Goal: Transaction & Acquisition: Book appointment/travel/reservation

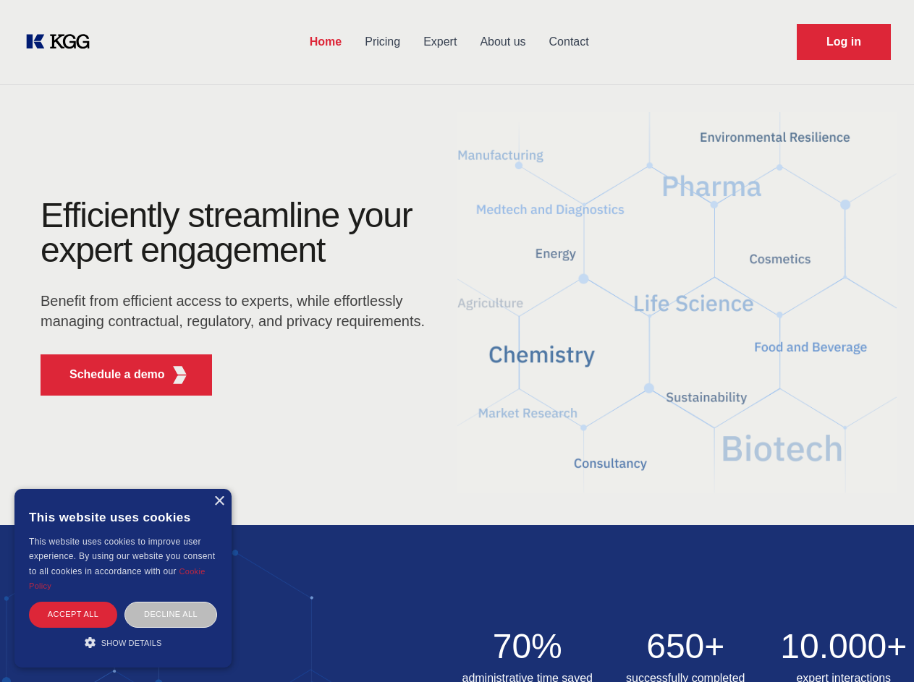
click at [457, 341] on div "Efficiently streamline your expert engagement Benefit from efficient access to …" at bounding box center [237, 302] width 440 height 209
click at [109, 375] on p "Schedule a demo" at bounding box center [117, 374] width 96 height 17
click at [218, 501] on div "× This website uses cookies This website uses cookies to improve user experienc…" at bounding box center [122, 578] width 217 height 179
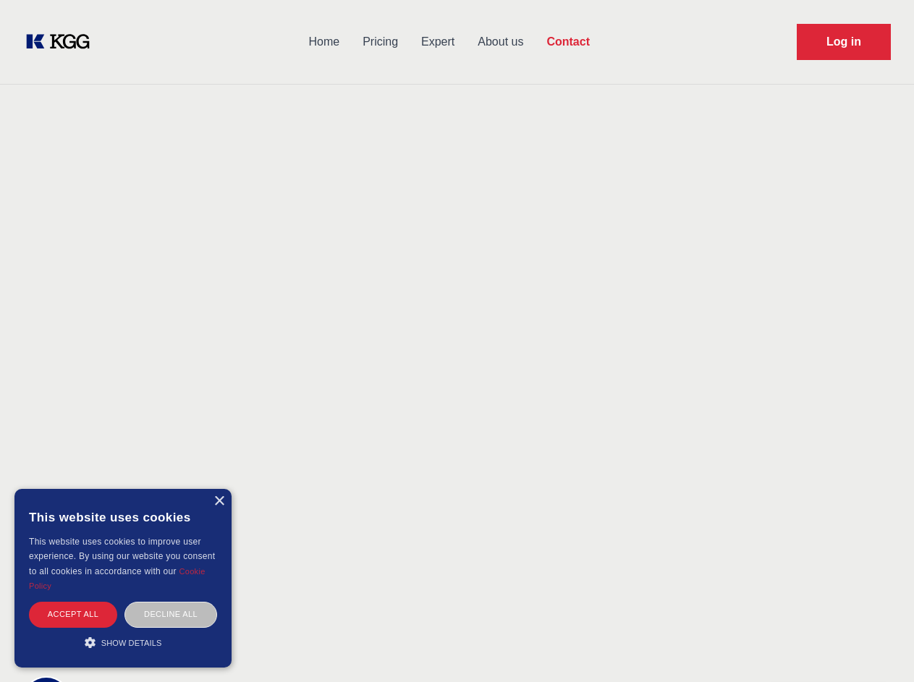
click at [73, 614] on div "Accept all" at bounding box center [73, 614] width 88 height 25
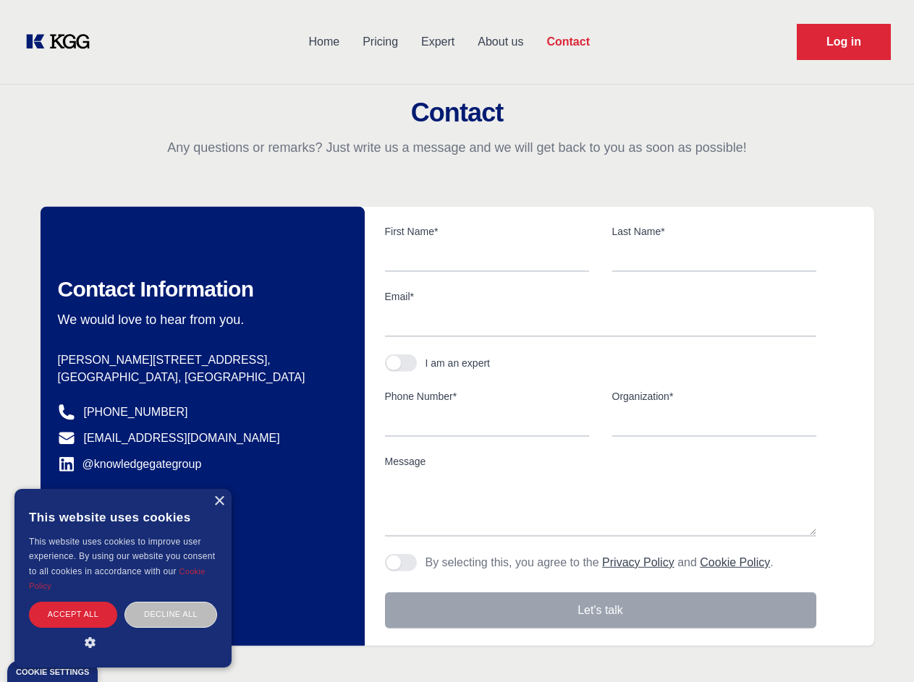
click at [171, 614] on div "Contact Information We would love to hear from you. Postal address [PERSON_NAME…" at bounding box center [203, 426] width 324 height 439
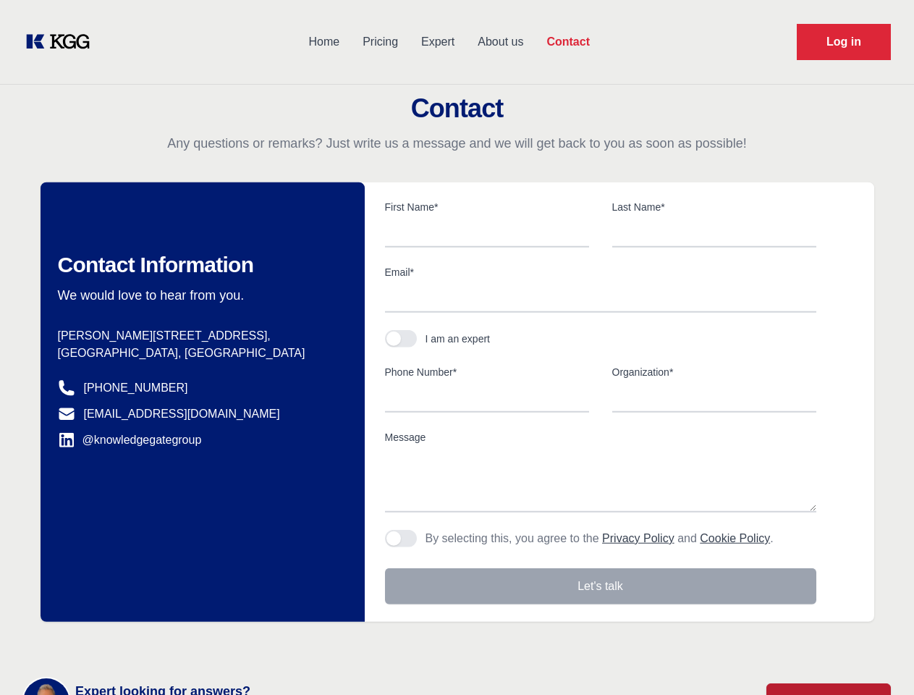
click at [123, 642] on main "Contact Any questions or remarks? Just write us a message and we will get back …" at bounding box center [457, 376] width 914 height 753
